Goal: Task Accomplishment & Management: Complete application form

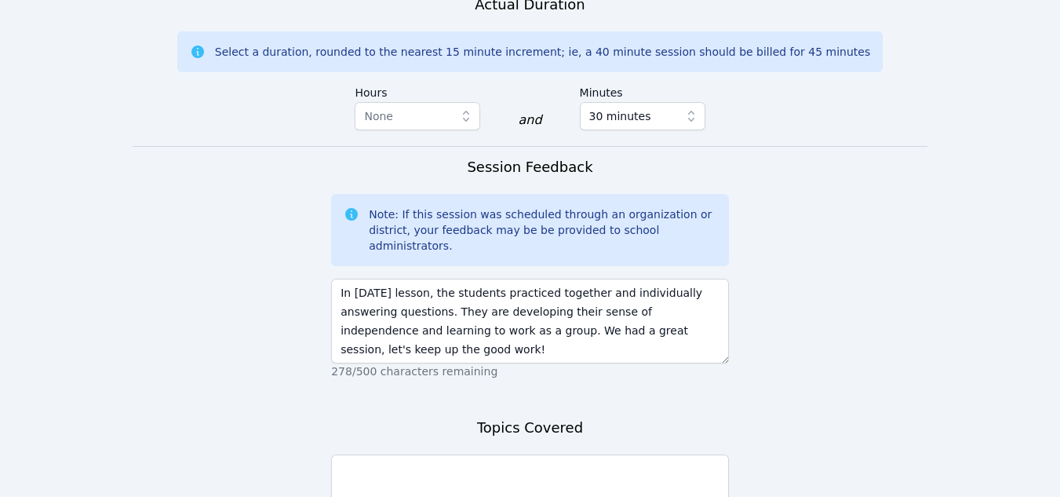
scroll to position [1288, 0]
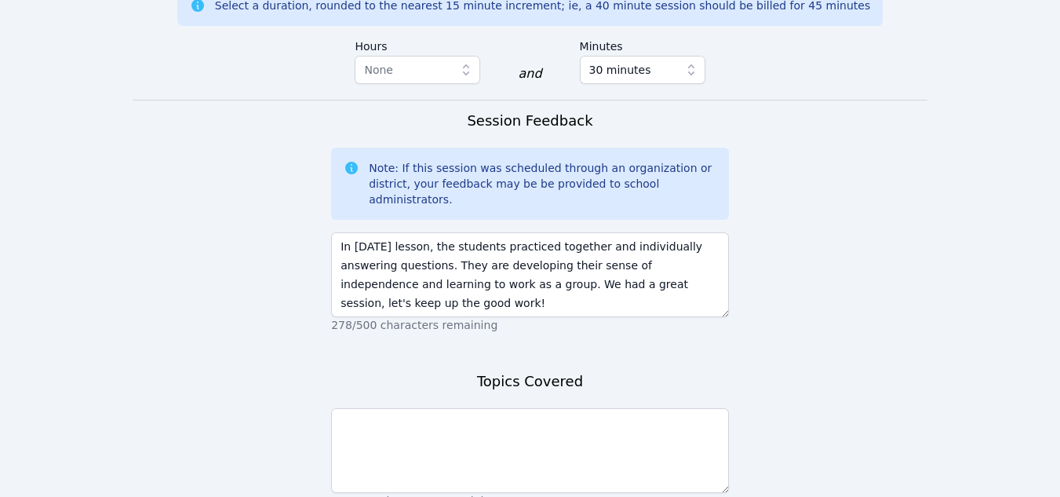
type textarea "In [DATE] lesson, the students practiced together and individually answering qu…"
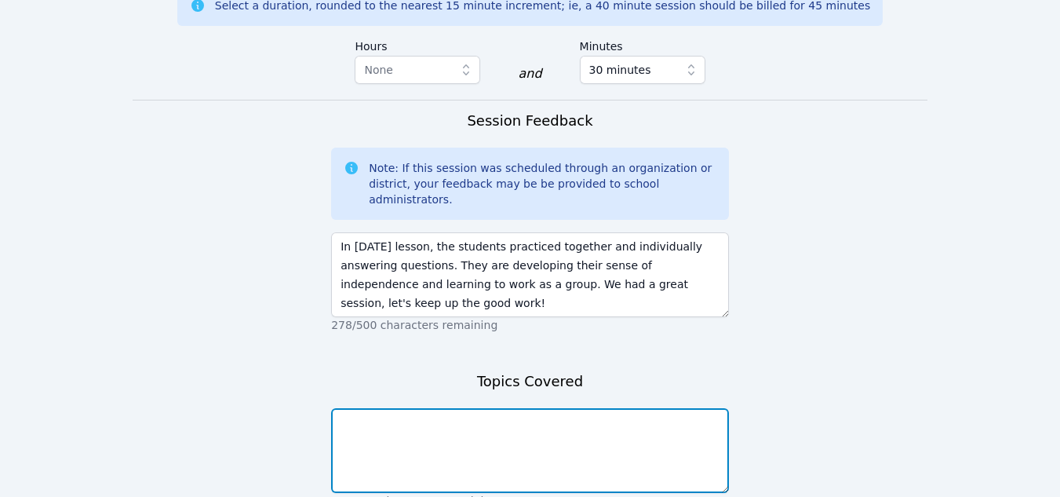
click at [345, 408] on textarea at bounding box center [530, 450] width 398 height 85
click at [399, 408] on textarea "We covered Area of Parallelogram" at bounding box center [530, 450] width 398 height 85
click at [508, 408] on textarea "We covered the Area of Parallelogram" at bounding box center [530, 450] width 398 height 85
click at [528, 408] on textarea "We covered the Area of Parallelogram" at bounding box center [530, 450] width 398 height 85
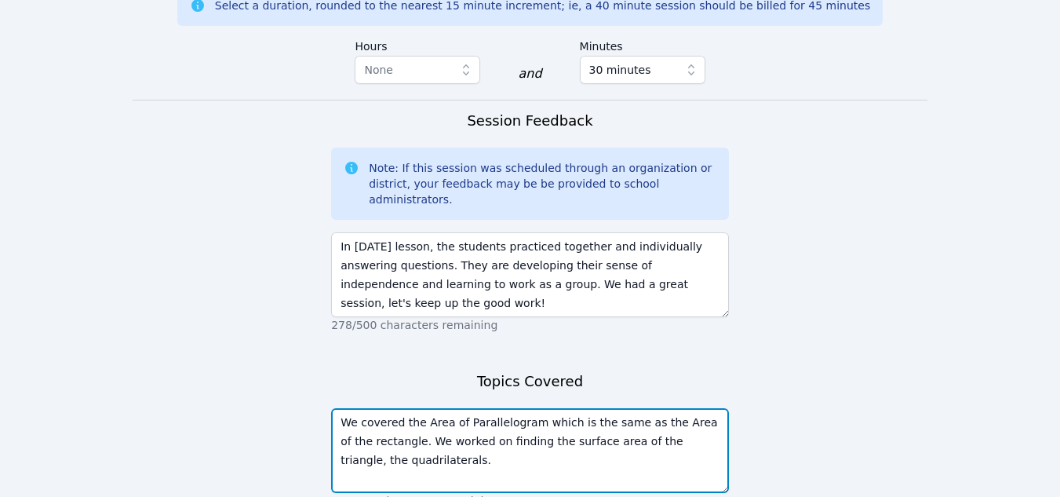
click at [656, 408] on textarea "We covered the Area of Parallelogram which is the same as the Area of the recta…" at bounding box center [530, 450] width 398 height 85
type textarea "We covered the Area of Parallelogram which is the same as the Area of the recta…"
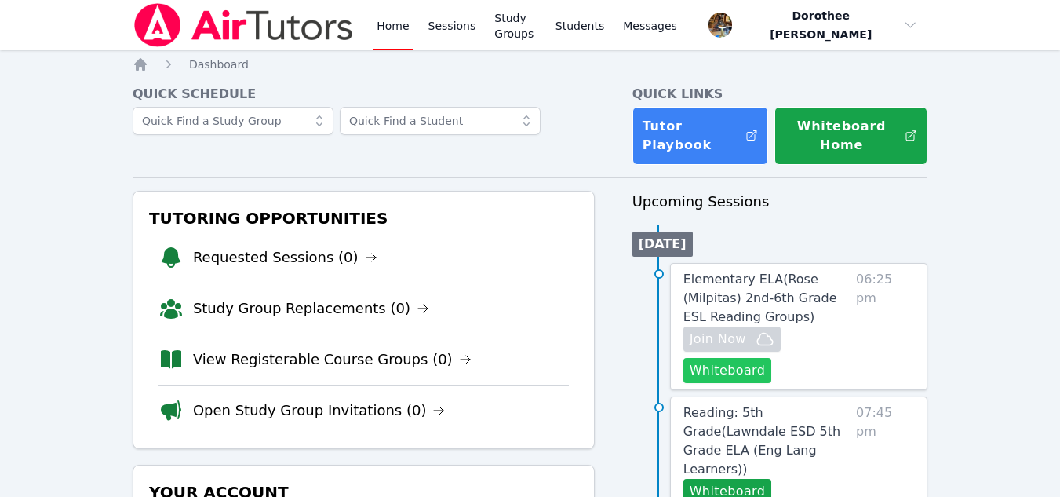
click at [702, 377] on button "Whiteboard" at bounding box center [728, 370] width 89 height 25
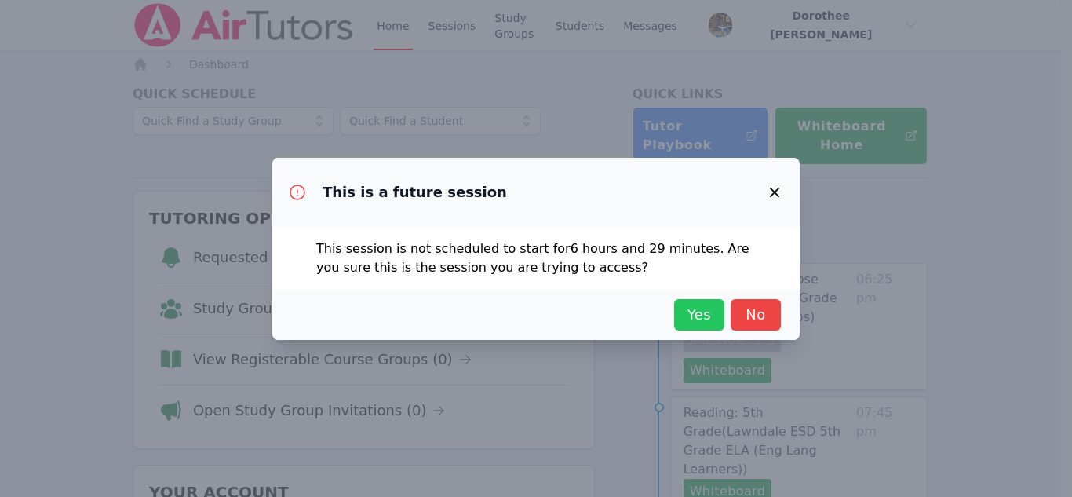
click at [698, 321] on span "Yes" at bounding box center [699, 315] width 35 height 22
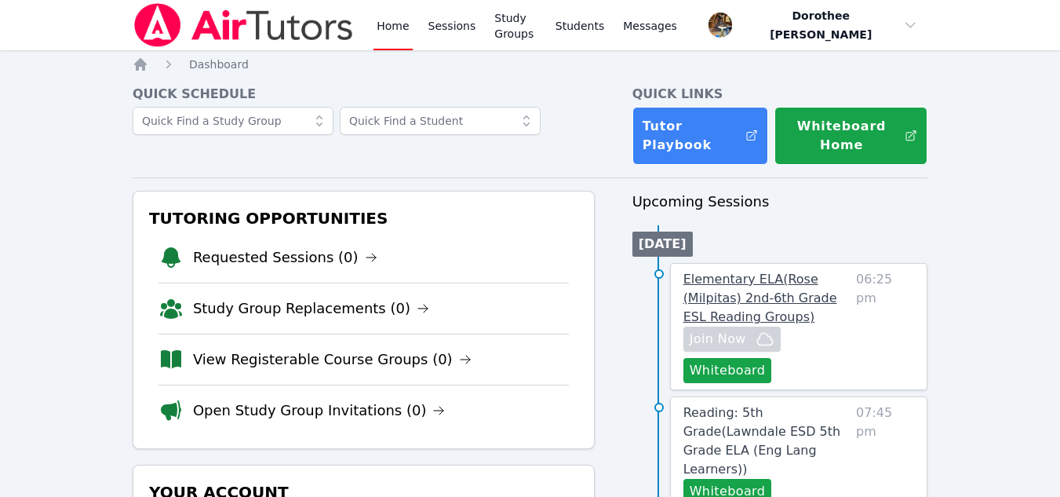
click at [723, 294] on span "Elementary ELA ( Rose (Milpitas) 2nd-6th Grade ESL Reading Groups )" at bounding box center [761, 298] width 154 height 53
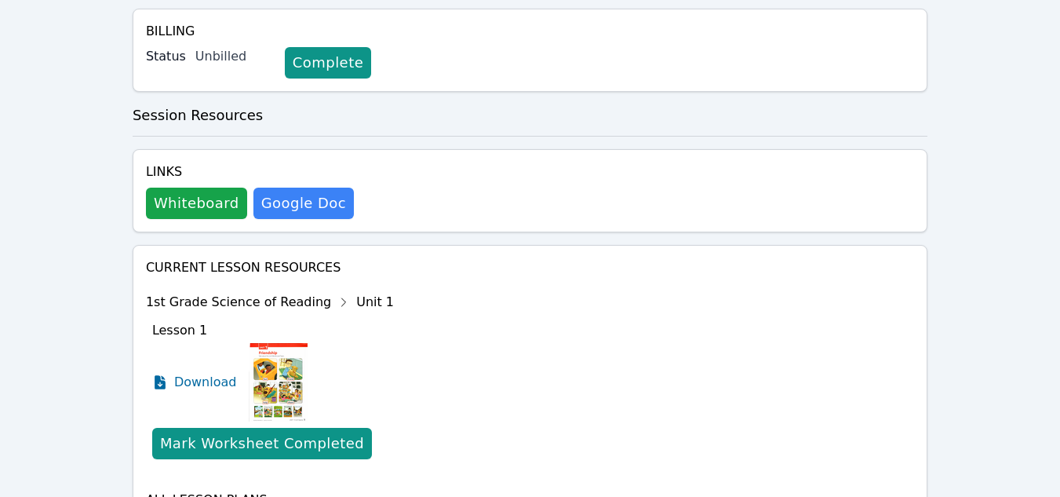
scroll to position [381, 0]
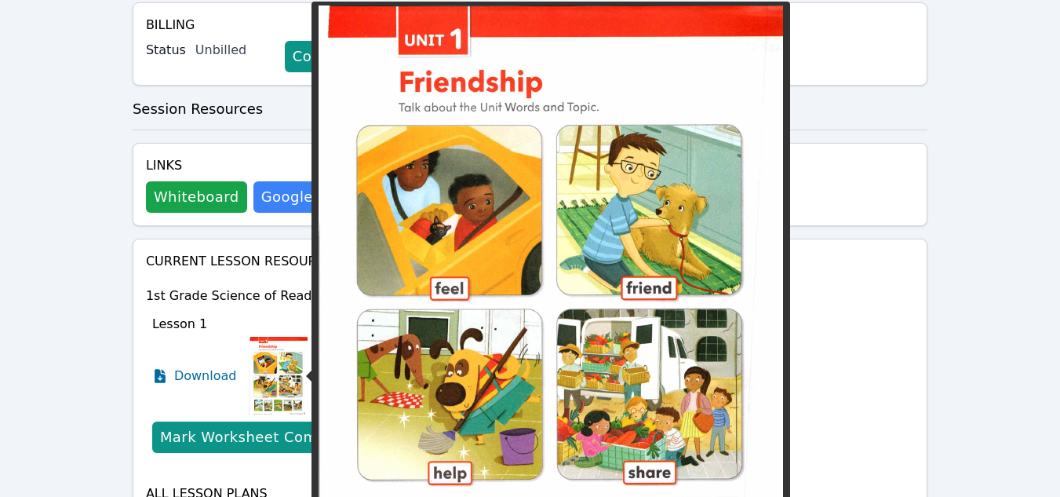
click at [273, 377] on img at bounding box center [278, 376] width 59 height 78
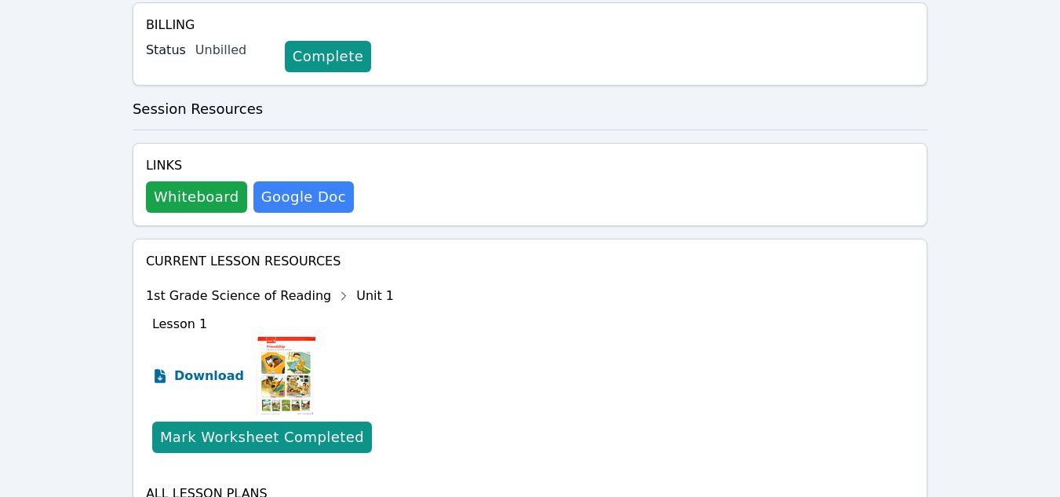
click at [208, 378] on span "Download" at bounding box center [209, 375] width 70 height 19
